Goal: Task Accomplishment & Management: Manage account settings

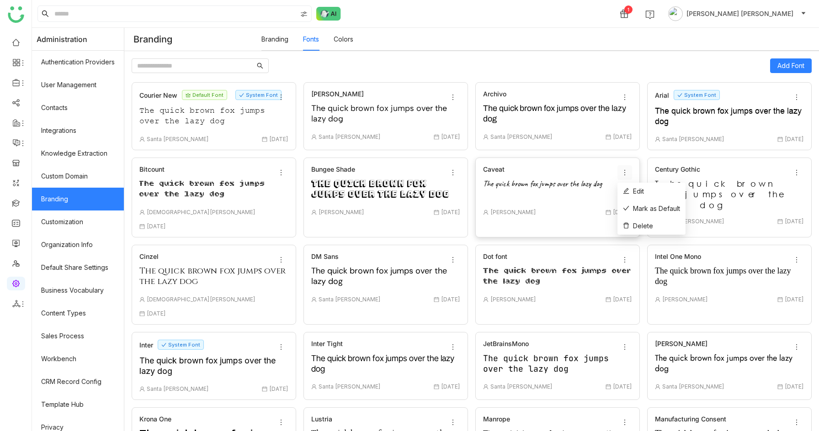
click at [623, 171] on icon at bounding box center [624, 172] width 7 height 7
click at [641, 209] on span "Mark as Default" at bounding box center [651, 209] width 57 height 10
